Goal: Navigation & Orientation: Find specific page/section

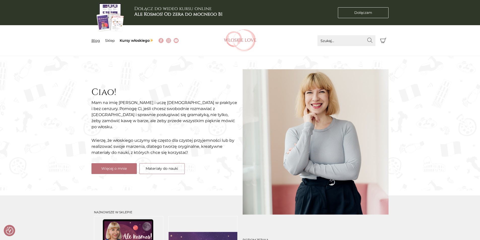
click at [94, 40] on link "Blog" at bounding box center [95, 40] width 9 height 5
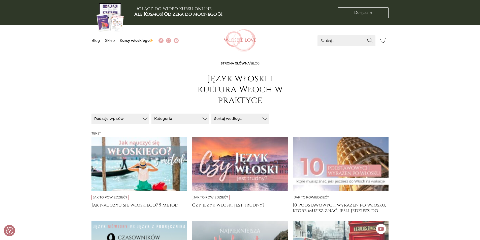
click at [95, 38] on link "Blog" at bounding box center [95, 40] width 9 height 5
click at [138, 40] on link "Kursy włoskiego" at bounding box center [137, 40] width 34 height 5
